Goal: Task Accomplishment & Management: Manage account settings

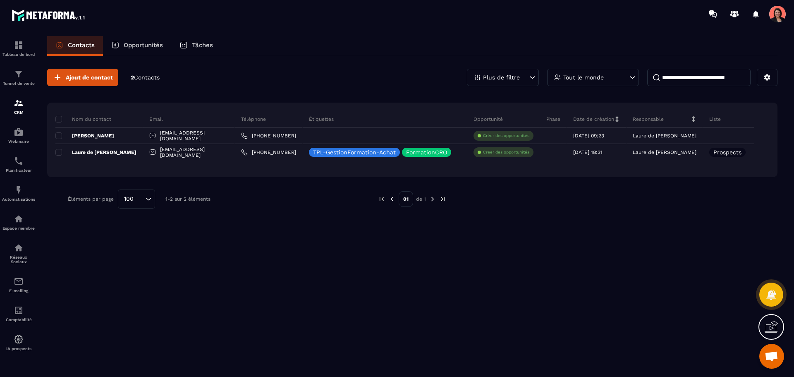
click at [780, 355] on span "Ouvrir le chat" at bounding box center [771, 356] width 25 height 25
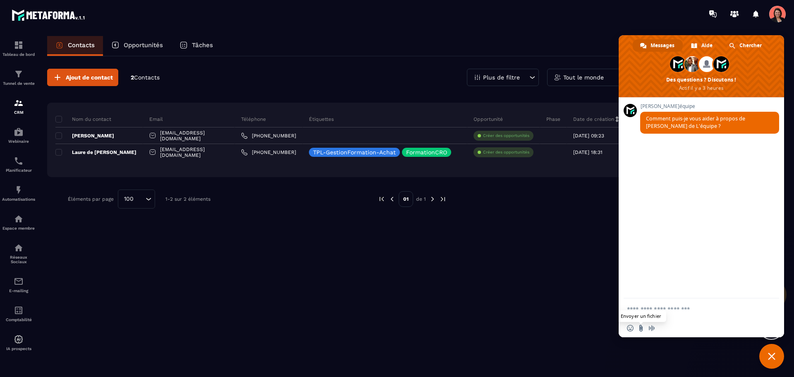
click at [642, 327] on input "Envoyer un fichier" at bounding box center [641, 328] width 7 height 7
type input "**********"
click at [655, 313] on textarea "Entrez votre message..." at bounding box center [693, 308] width 132 height 21
click at [670, 313] on textarea "**********" at bounding box center [693, 308] width 132 height 21
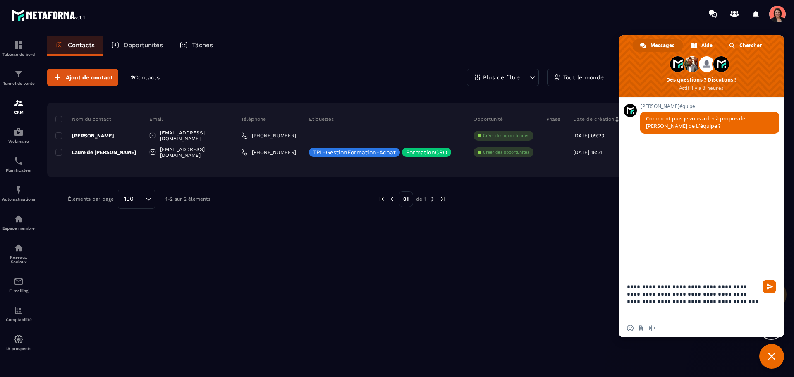
click at [661, 304] on textarea "**********" at bounding box center [693, 297] width 132 height 43
click at [715, 301] on textarea "**********" at bounding box center [693, 297] width 132 height 43
click at [633, 302] on textarea "**********" at bounding box center [693, 293] width 132 height 50
type textarea "**********"
click at [643, 322] on div "Insérer un emoji Envoyer un fichier Message audio" at bounding box center [701, 328] width 165 height 18
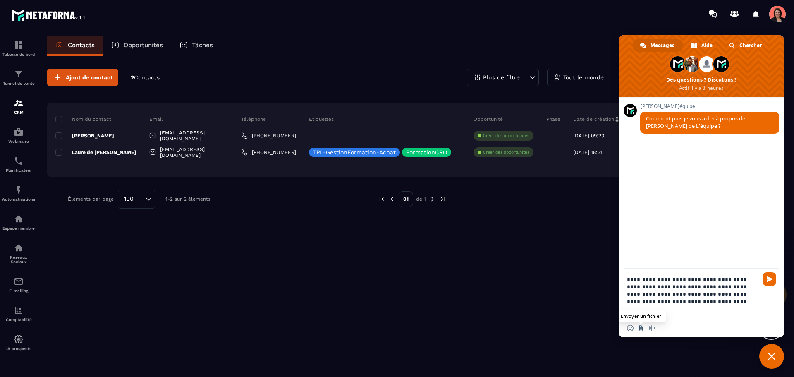
click at [640, 328] on input "Envoyer un fichier" at bounding box center [641, 328] width 7 height 7
click at [767, 273] on span "Envoyer" at bounding box center [770, 279] width 14 height 14
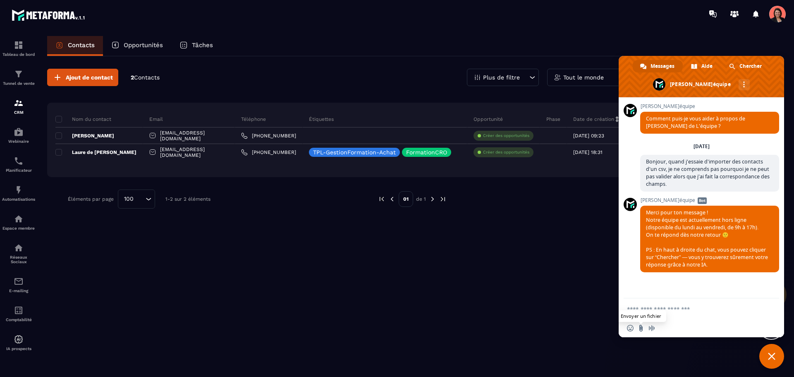
click at [642, 329] on input "Envoyer un fichier" at bounding box center [641, 328] width 7 height 7
click at [683, 310] on textarea "Entrez votre message..." at bounding box center [693, 308] width 132 height 21
type textarea "**********"
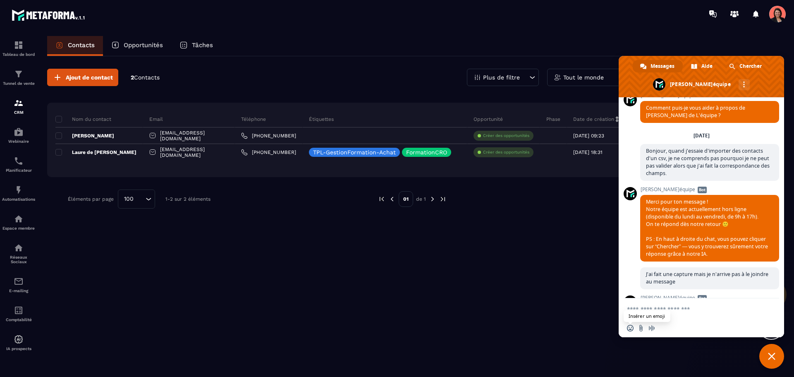
scroll to position [91, 0]
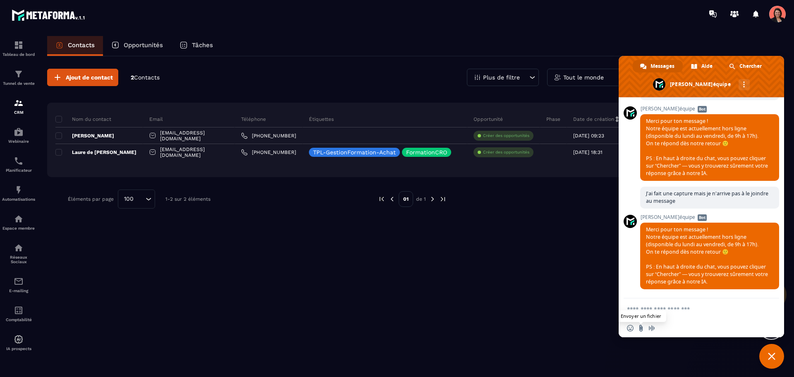
click at [641, 327] on input "Envoyer un fichier" at bounding box center [641, 328] width 7 height 7
click at [776, 349] on span "Fermer le chat" at bounding box center [771, 356] width 25 height 25
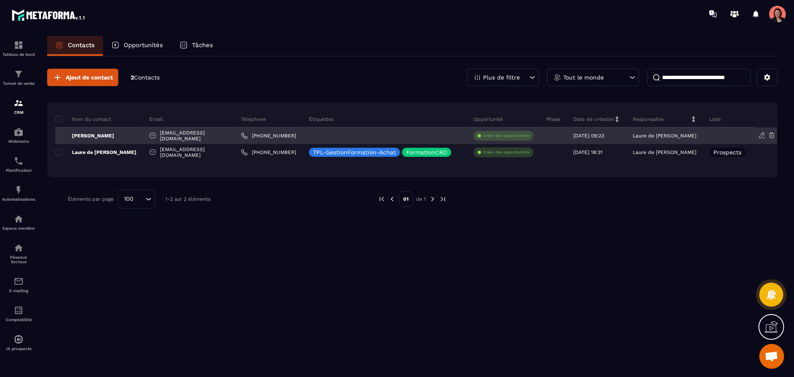
click at [724, 136] on div at bounding box center [728, 135] width 51 height 17
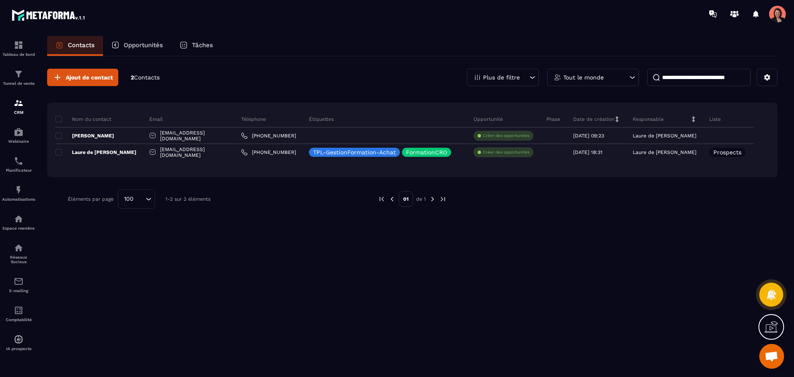
click at [724, 121] on div "Liste" at bounding box center [728, 119] width 51 height 17
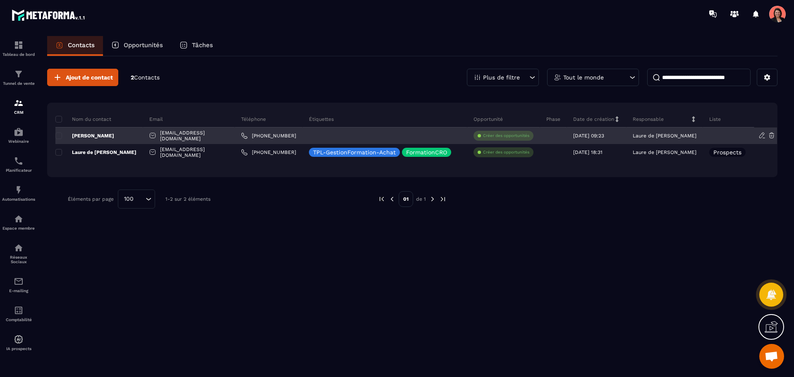
click at [714, 132] on div at bounding box center [728, 135] width 51 height 17
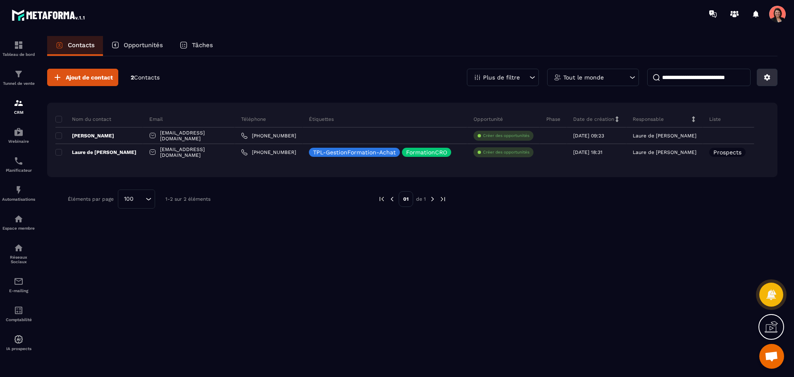
click at [767, 81] on button at bounding box center [767, 77] width 21 height 17
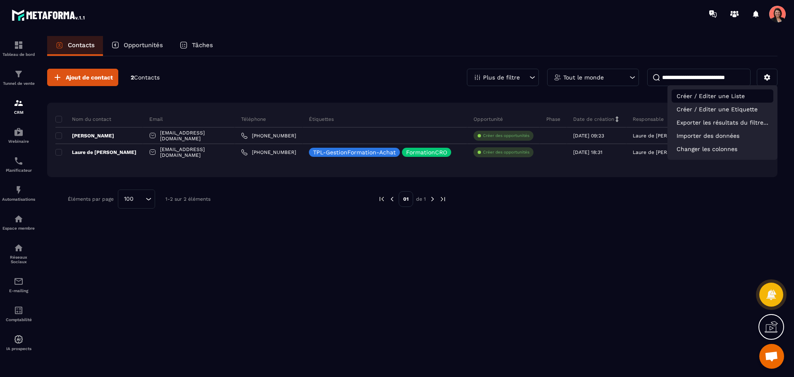
click at [733, 99] on p "Créer / Editer une Liste" at bounding box center [723, 95] width 102 height 13
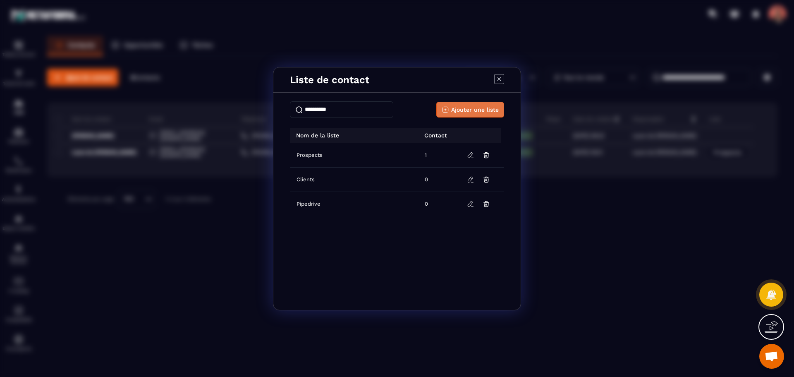
click at [467, 112] on span "Ajouter une liste" at bounding box center [475, 109] width 48 height 8
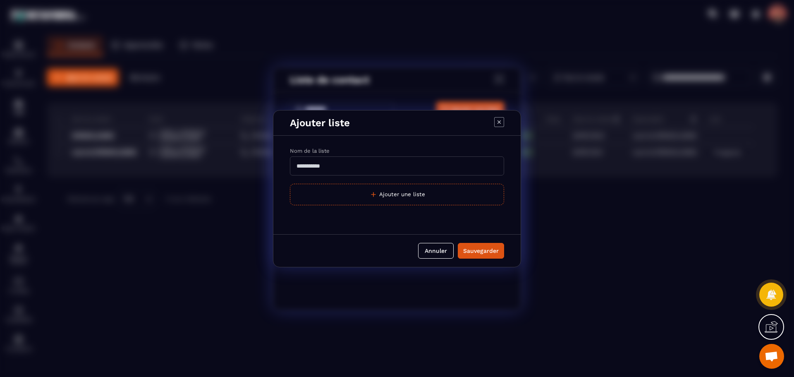
click at [320, 167] on input "Modal window" at bounding box center [397, 165] width 214 height 19
type input "*****"
click at [485, 256] on button "Sauvegarder" at bounding box center [481, 251] width 46 height 16
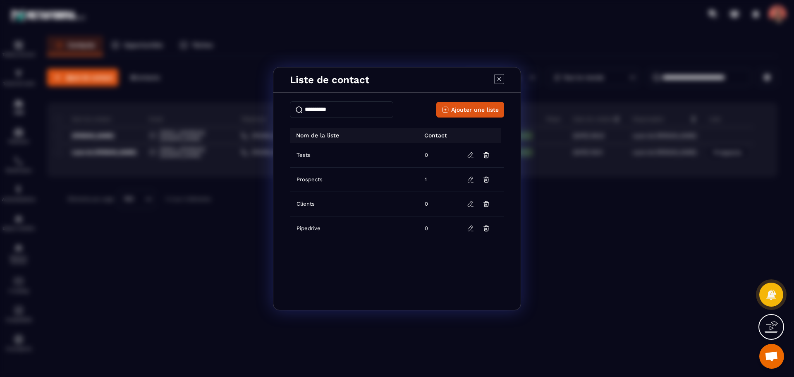
click at [485, 213] on div "Sauvegarder" at bounding box center [481, 209] width 36 height 8
click at [496, 79] on icon "Modal window" at bounding box center [499, 79] width 10 height 10
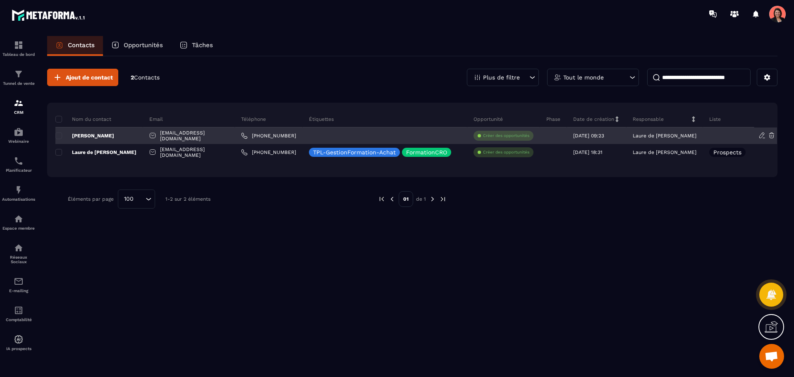
click at [725, 136] on div at bounding box center [728, 135] width 51 height 17
click at [763, 137] on icon at bounding box center [761, 134] width 7 height 7
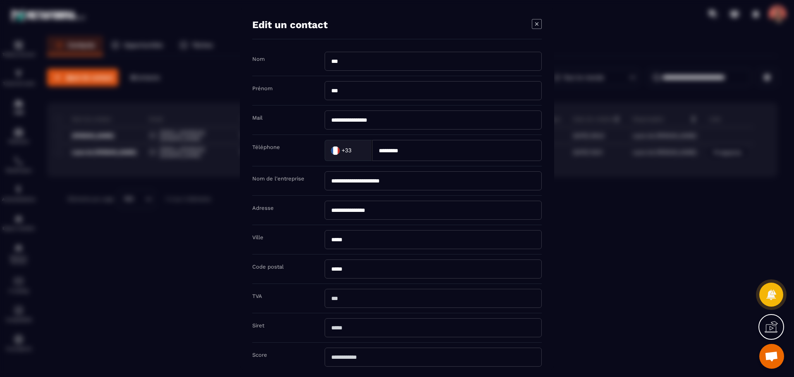
scroll to position [54, 0]
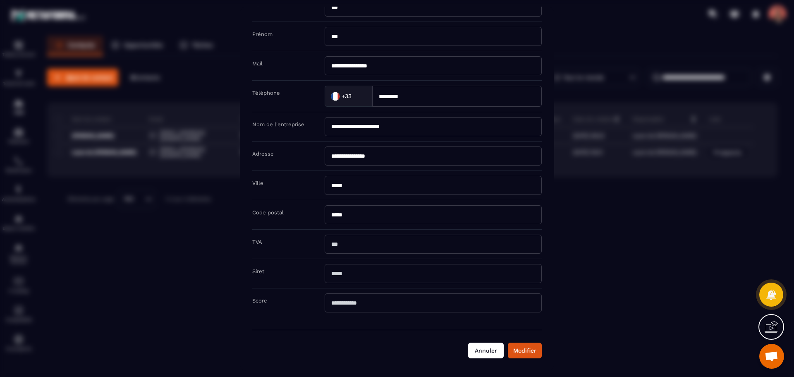
click at [495, 350] on button "Annuler" at bounding box center [486, 350] width 36 height 16
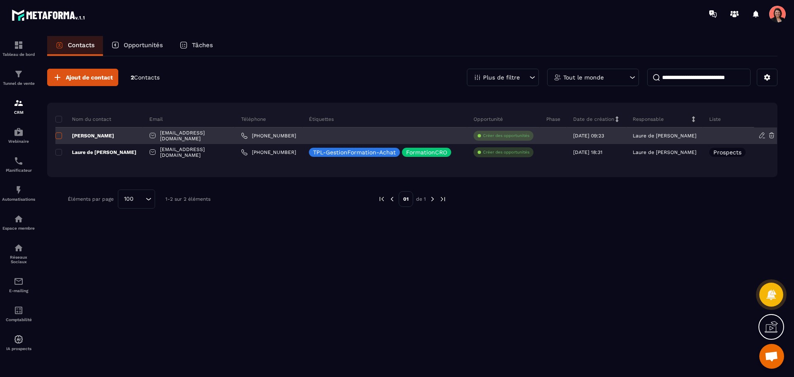
click at [58, 134] on span at bounding box center [58, 135] width 7 height 7
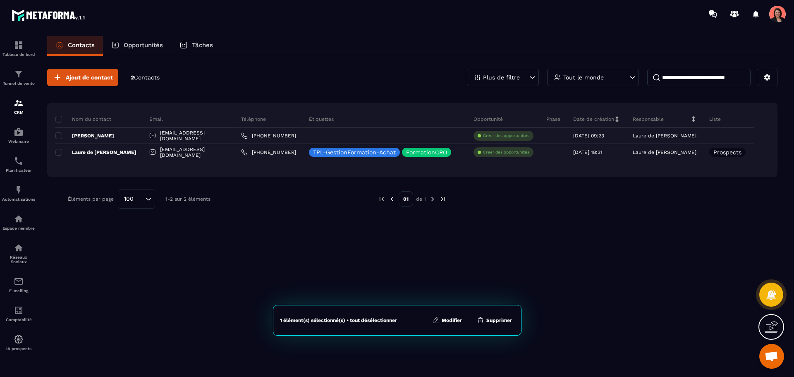
click at [448, 320] on button "Modifier" at bounding box center [447, 320] width 35 height 8
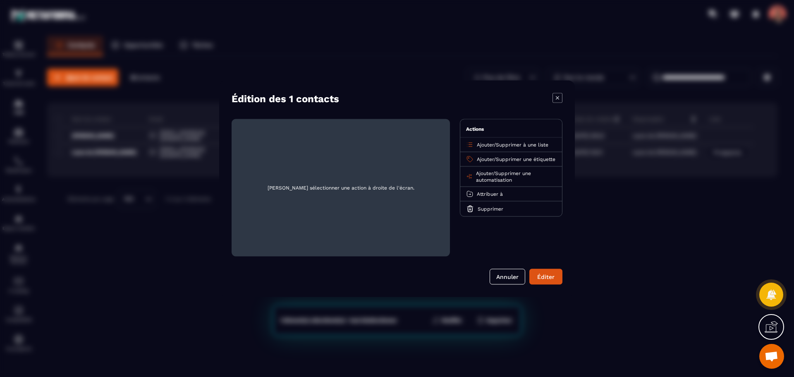
click at [509, 146] on span "Supprimer à une liste" at bounding box center [522, 144] width 53 height 6
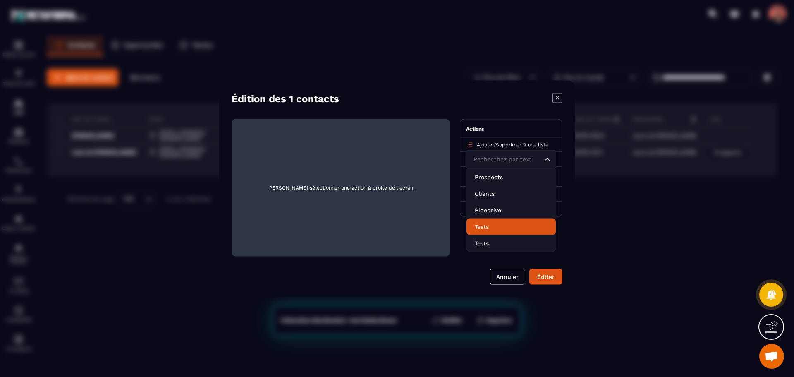
click at [488, 231] on li "Tests" at bounding box center [510, 226] width 89 height 17
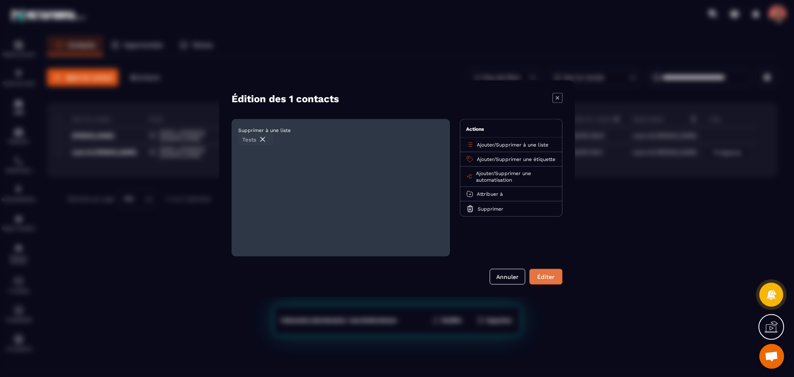
click at [543, 277] on div "Éditer" at bounding box center [546, 276] width 22 height 8
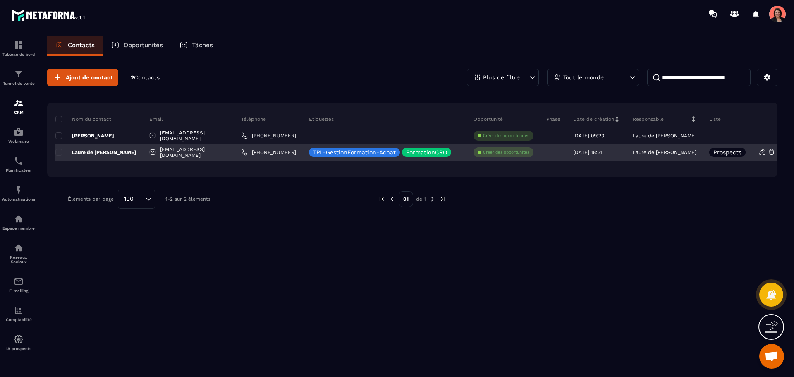
click at [761, 151] on icon at bounding box center [761, 151] width 7 height 7
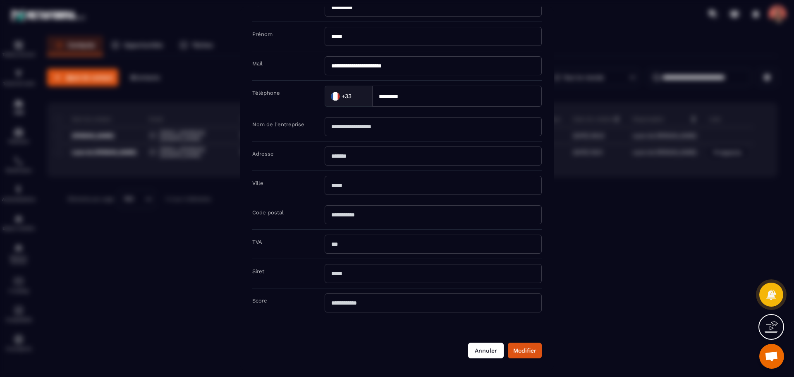
click at [487, 346] on button "Annuler" at bounding box center [486, 350] width 36 height 16
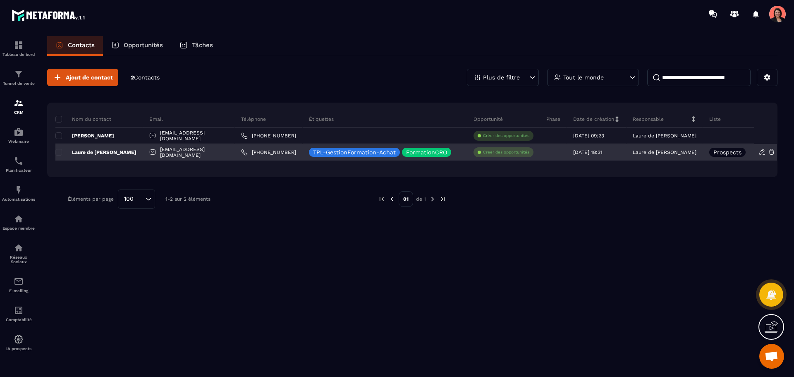
click at [765, 152] on icon at bounding box center [761, 151] width 7 height 7
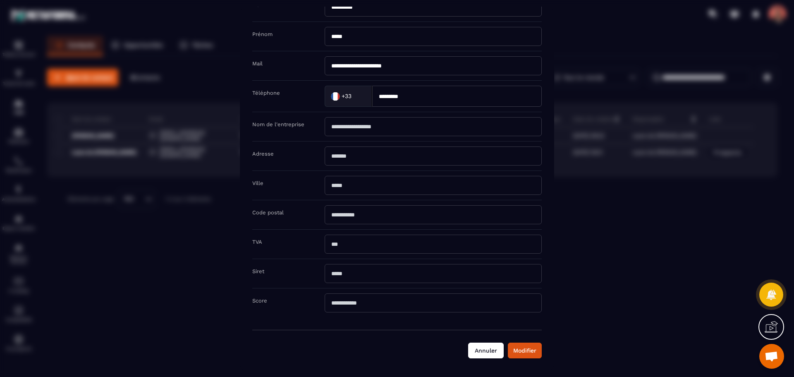
click at [477, 352] on button "Annuler" at bounding box center [486, 350] width 36 height 16
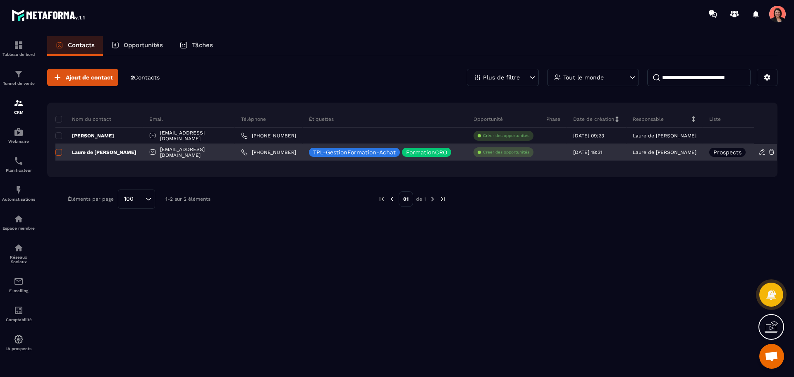
click at [57, 153] on span at bounding box center [58, 152] width 7 height 7
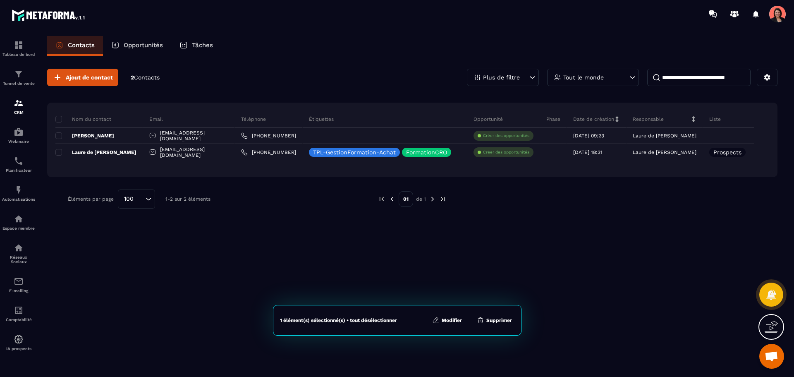
click at [454, 324] on button "Modifier" at bounding box center [447, 320] width 35 height 8
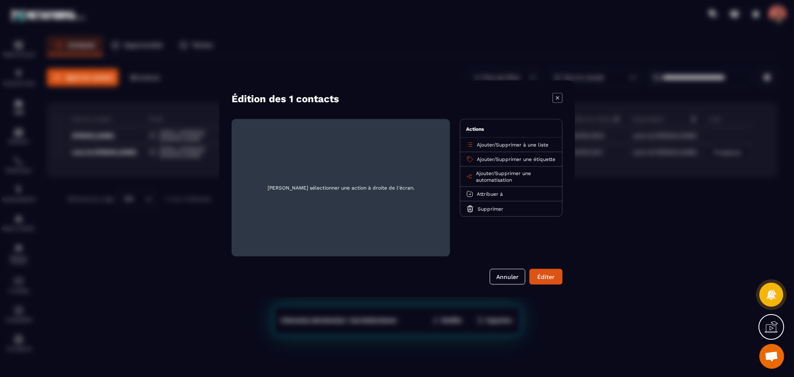
click at [537, 144] on span "Supprimer à une liste" at bounding box center [522, 144] width 53 height 6
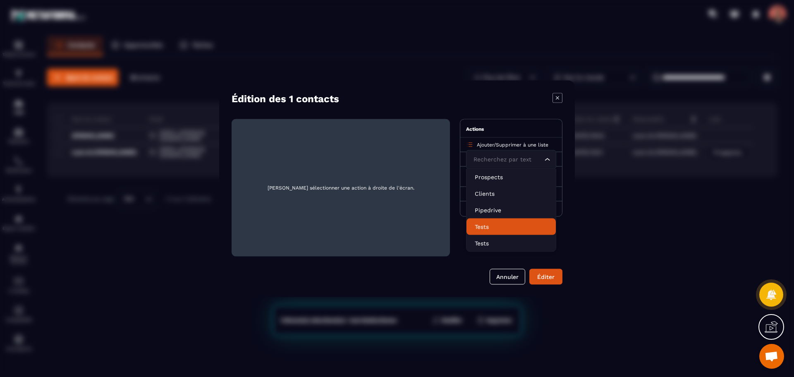
click at [491, 226] on p "Tests" at bounding box center [511, 226] width 73 height 8
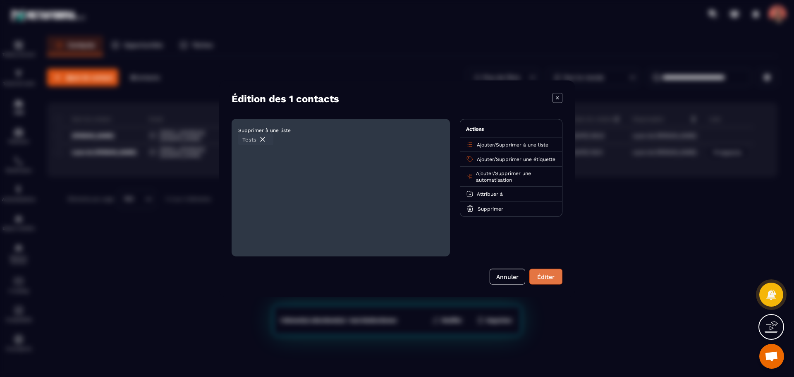
click at [543, 280] on div "Éditer" at bounding box center [546, 276] width 22 height 8
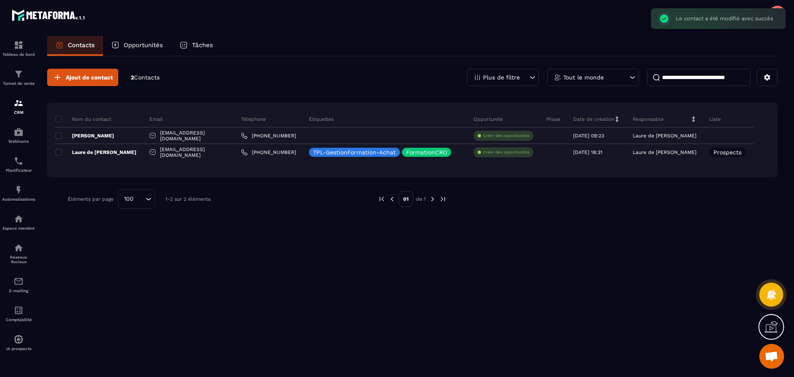
click at [342, 75] on div "Ajout de contact 2 Contacts Plus de filtre Tout le monde" at bounding box center [412, 77] width 730 height 17
click at [145, 47] on p "Opportunités" at bounding box center [143, 44] width 39 height 7
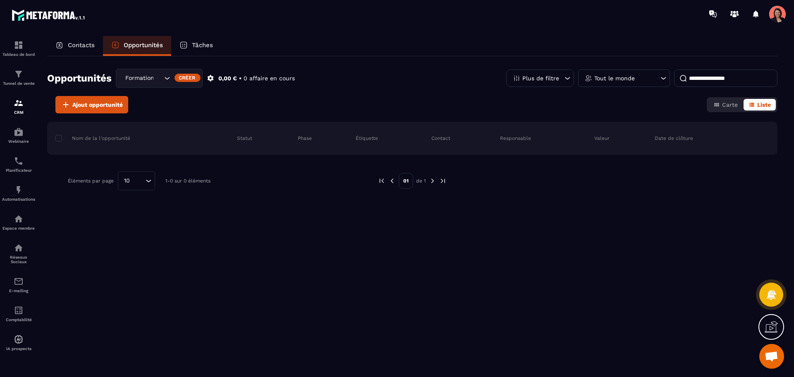
click at [197, 48] on p "Tâches" at bounding box center [202, 44] width 21 height 7
